Goal: Communication & Community: Answer question/provide support

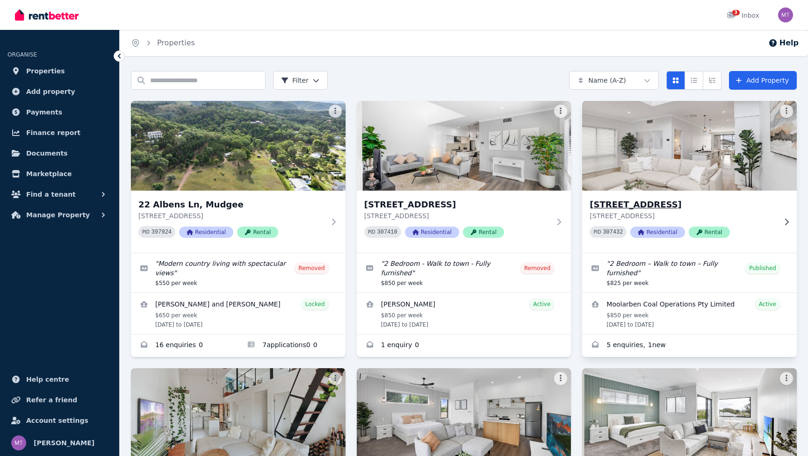
click at [661, 203] on h3 "[STREET_ADDRESS]" at bounding box center [683, 204] width 187 height 13
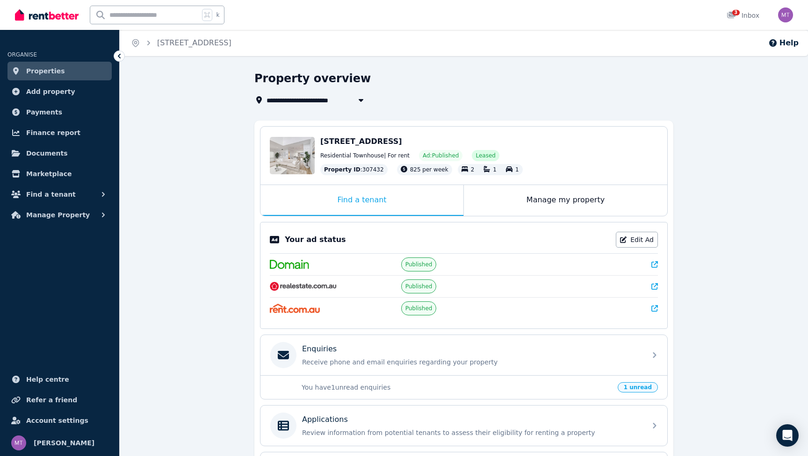
click at [607, 385] on p "You have 1 unread enquiries" at bounding box center [457, 387] width 311 height 9
click at [638, 390] on span "1 unread" at bounding box center [638, 388] width 40 height 10
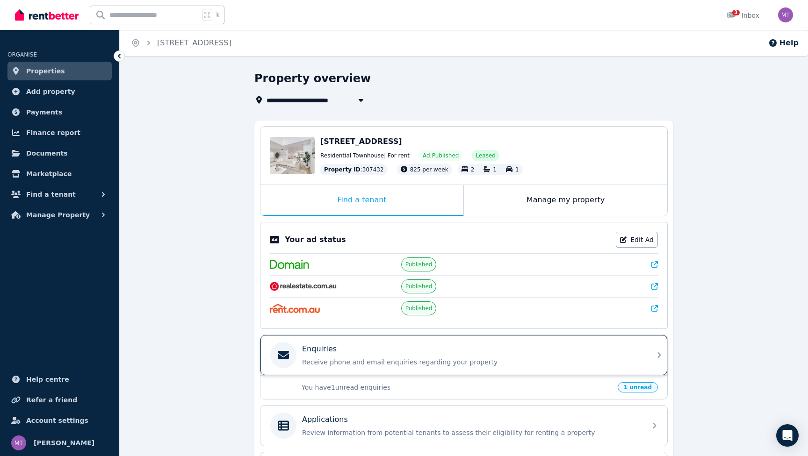
click at [341, 353] on div "Enquiries" at bounding box center [471, 349] width 339 height 11
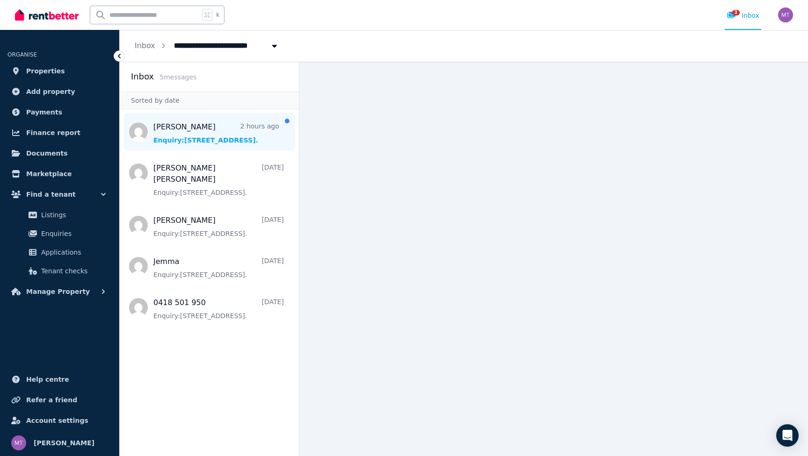
click at [228, 124] on span "Message list" at bounding box center [209, 131] width 179 height 37
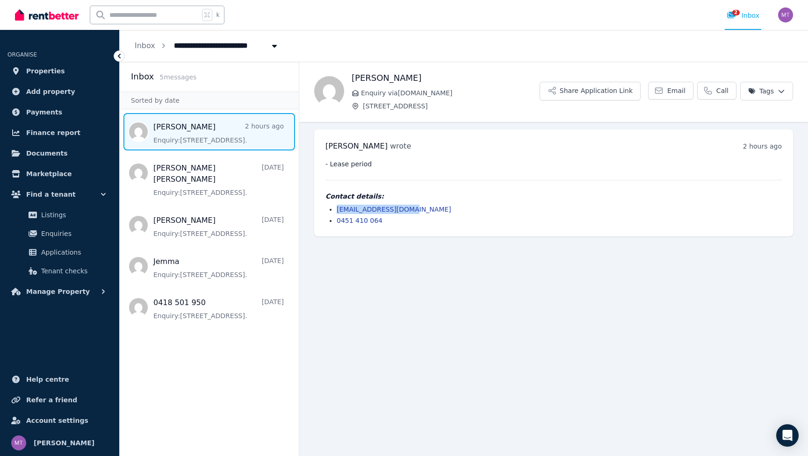
drag, startPoint x: 417, startPoint y: 209, endPoint x: 333, endPoint y: 211, distance: 83.2
click at [333, 211] on ul "[EMAIL_ADDRESS][DOMAIN_NAME] 0451 410 064" at bounding box center [553, 215] width 456 height 21
copy link "[EMAIL_ADDRESS][DOMAIN_NAME]"
